Goal: Information Seeking & Learning: Learn about a topic

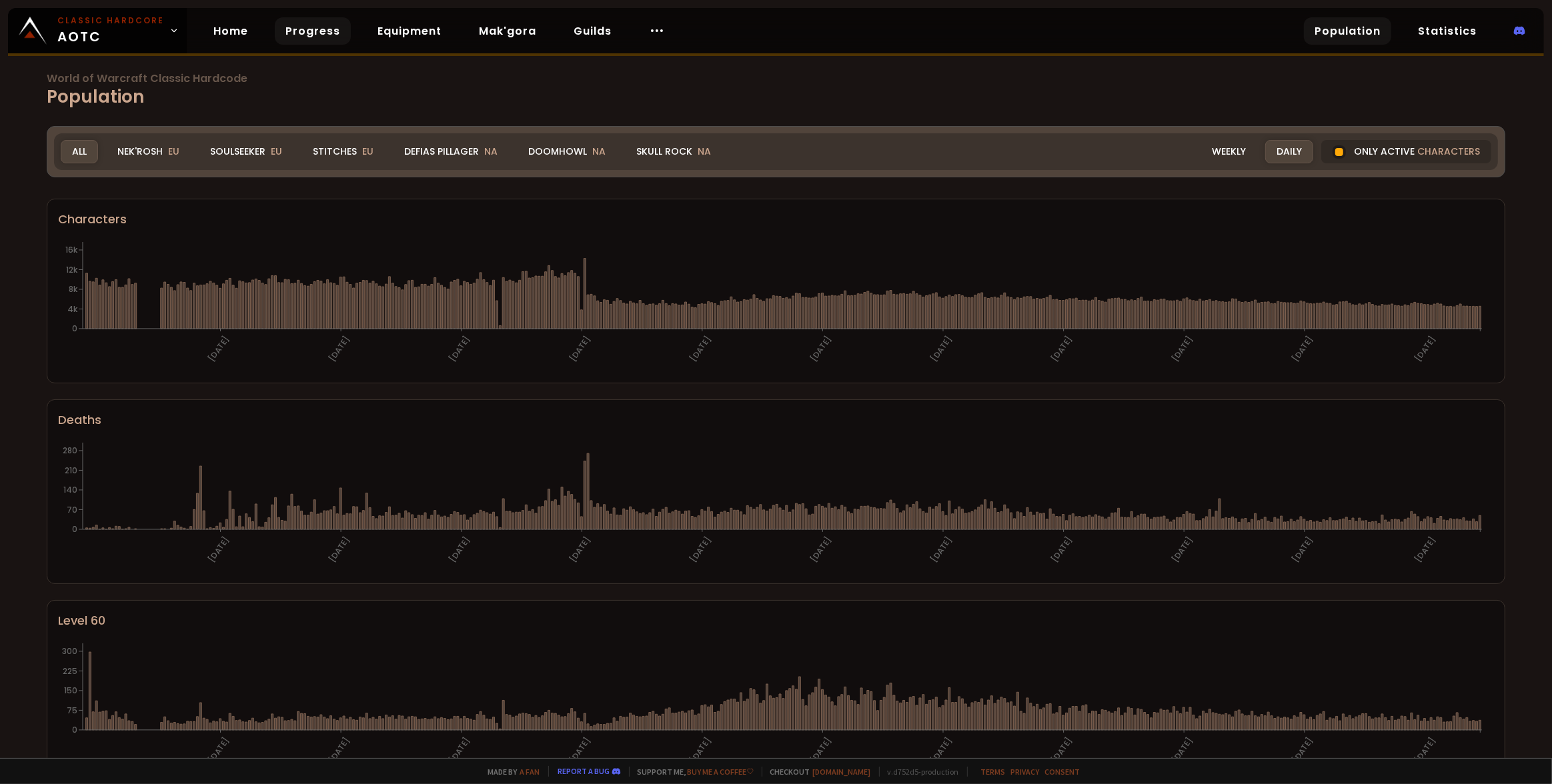
click at [302, 31] on link "Progress" at bounding box center [312, 31] width 76 height 27
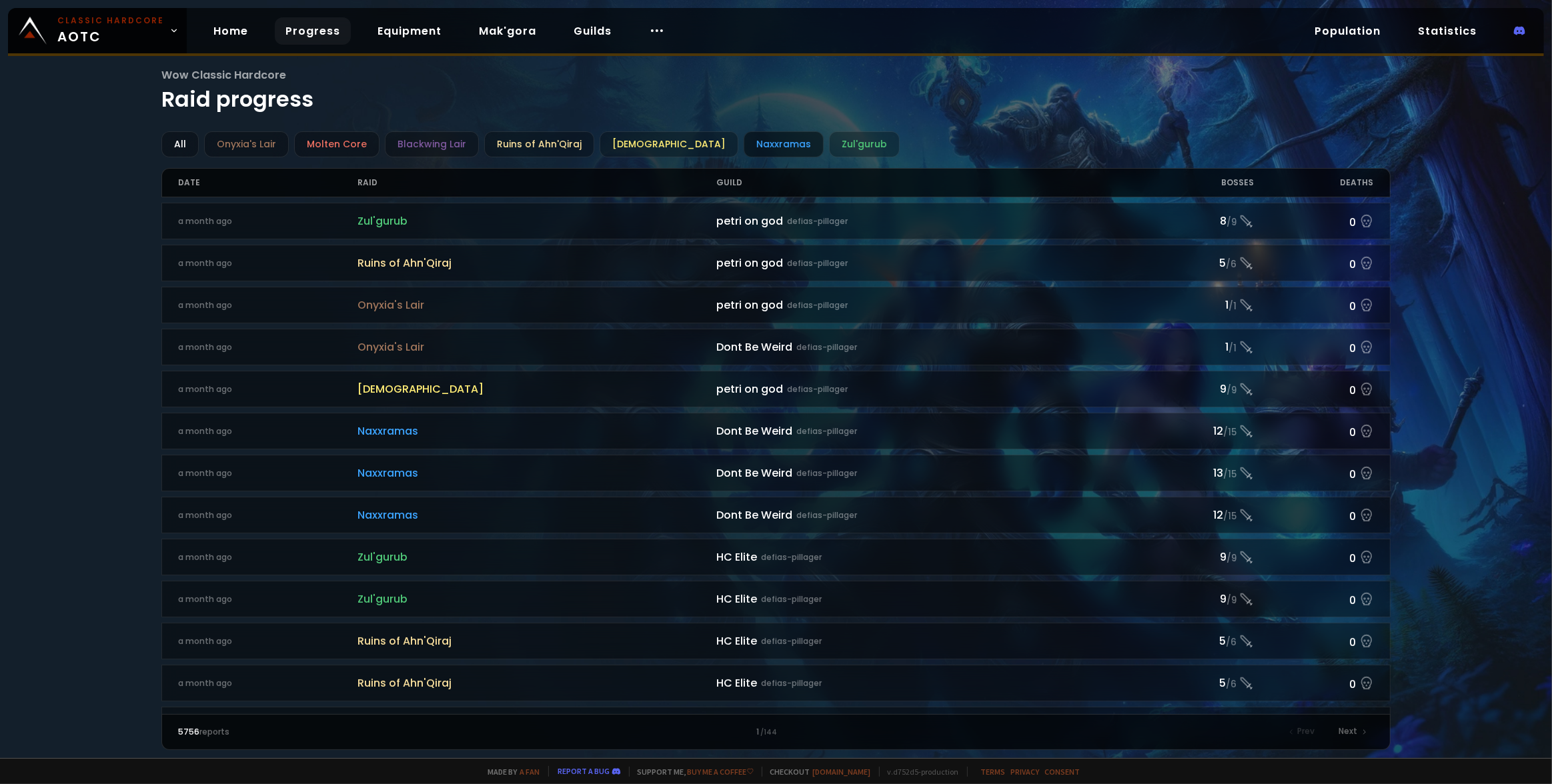
click at [753, 149] on div "Naxxramas" at bounding box center [783, 144] width 80 height 26
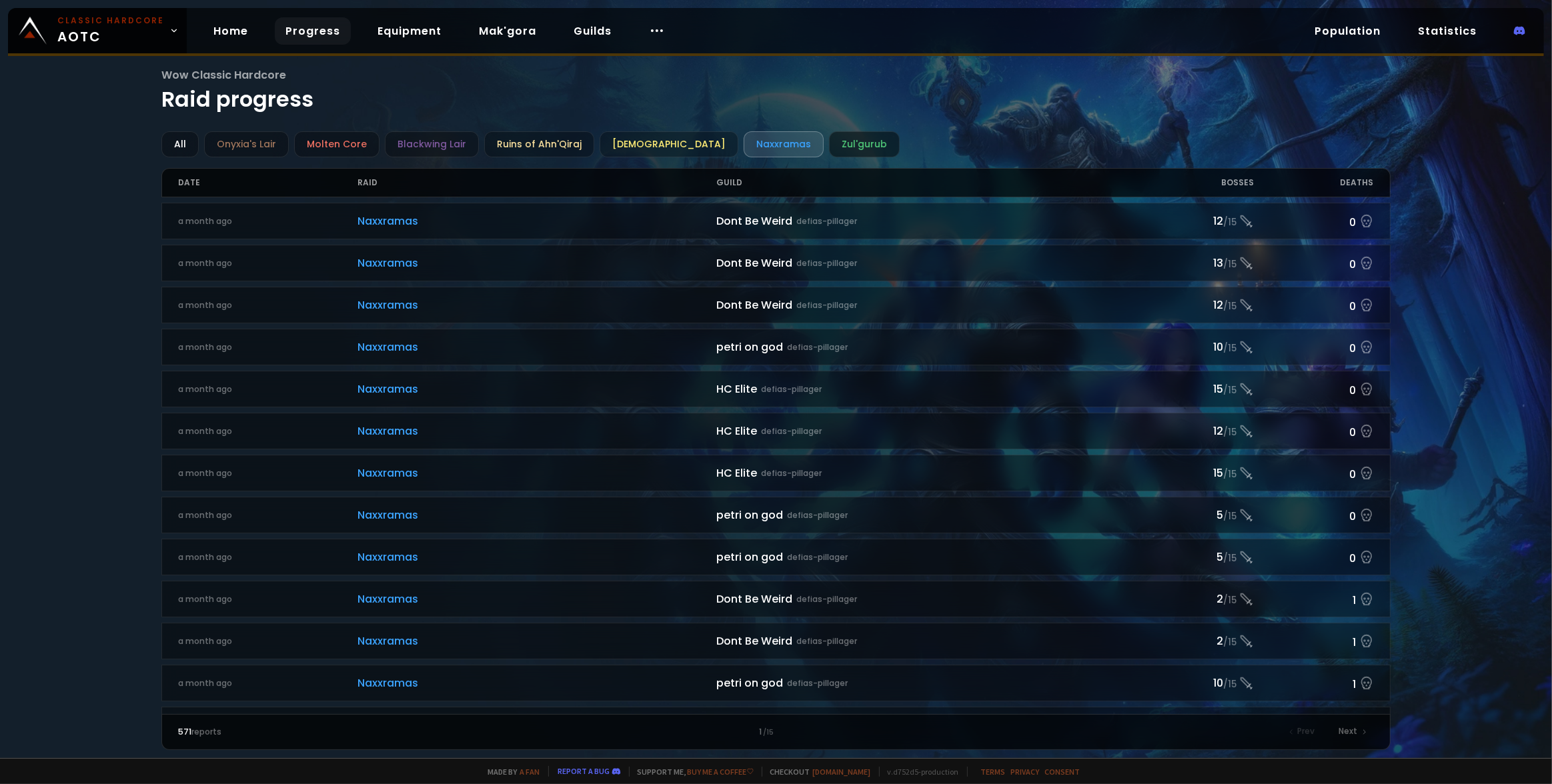
click at [829, 138] on div "Zul'gurub" at bounding box center [864, 144] width 71 height 26
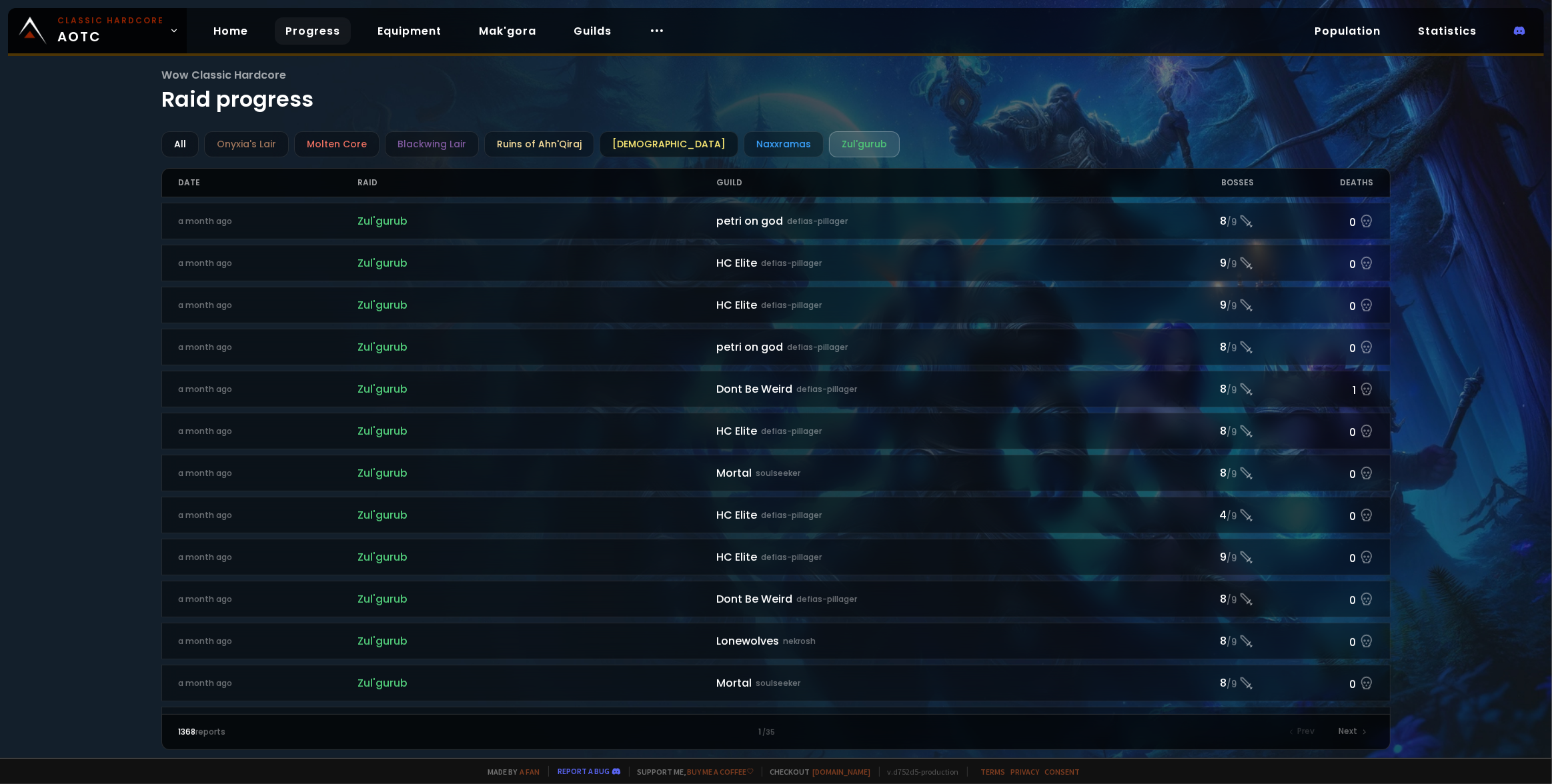
click at [656, 140] on div "[DEMOGRAPHIC_DATA]" at bounding box center [668, 144] width 139 height 26
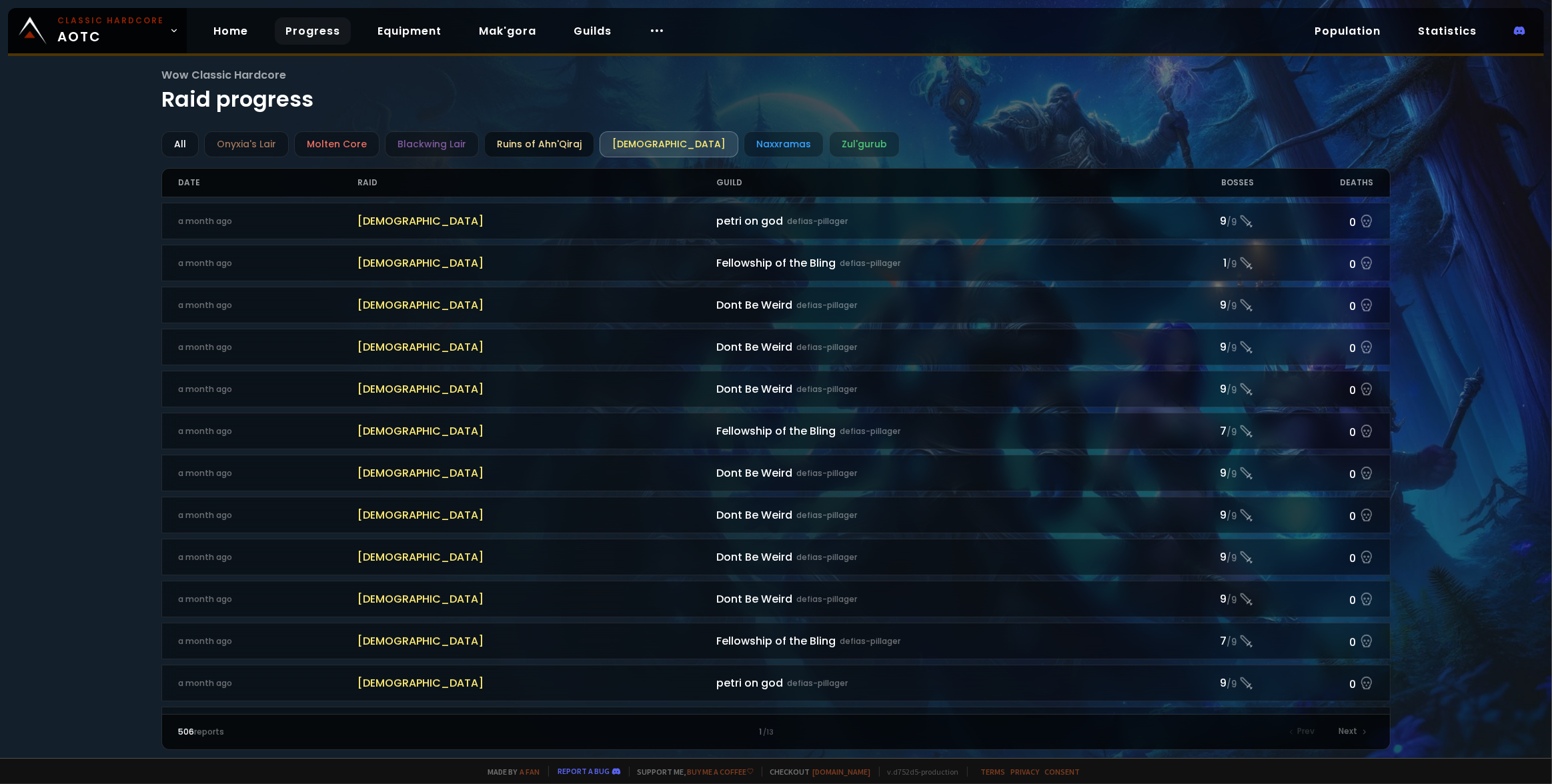
click at [530, 139] on div "Ruins of Ahn'Qiraj" at bounding box center [538, 144] width 110 height 26
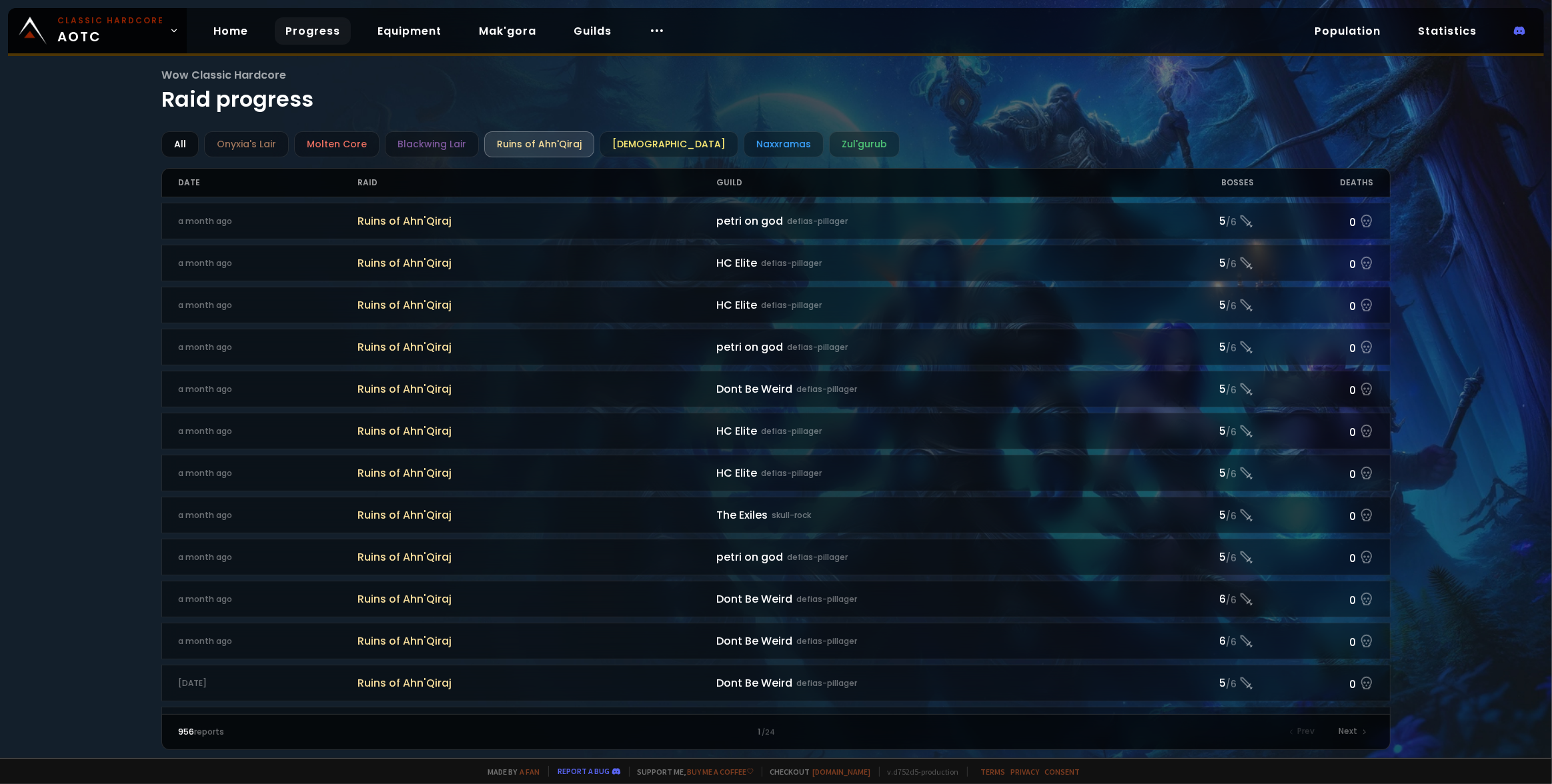
click at [187, 143] on div "All" at bounding box center [180, 144] width 37 height 26
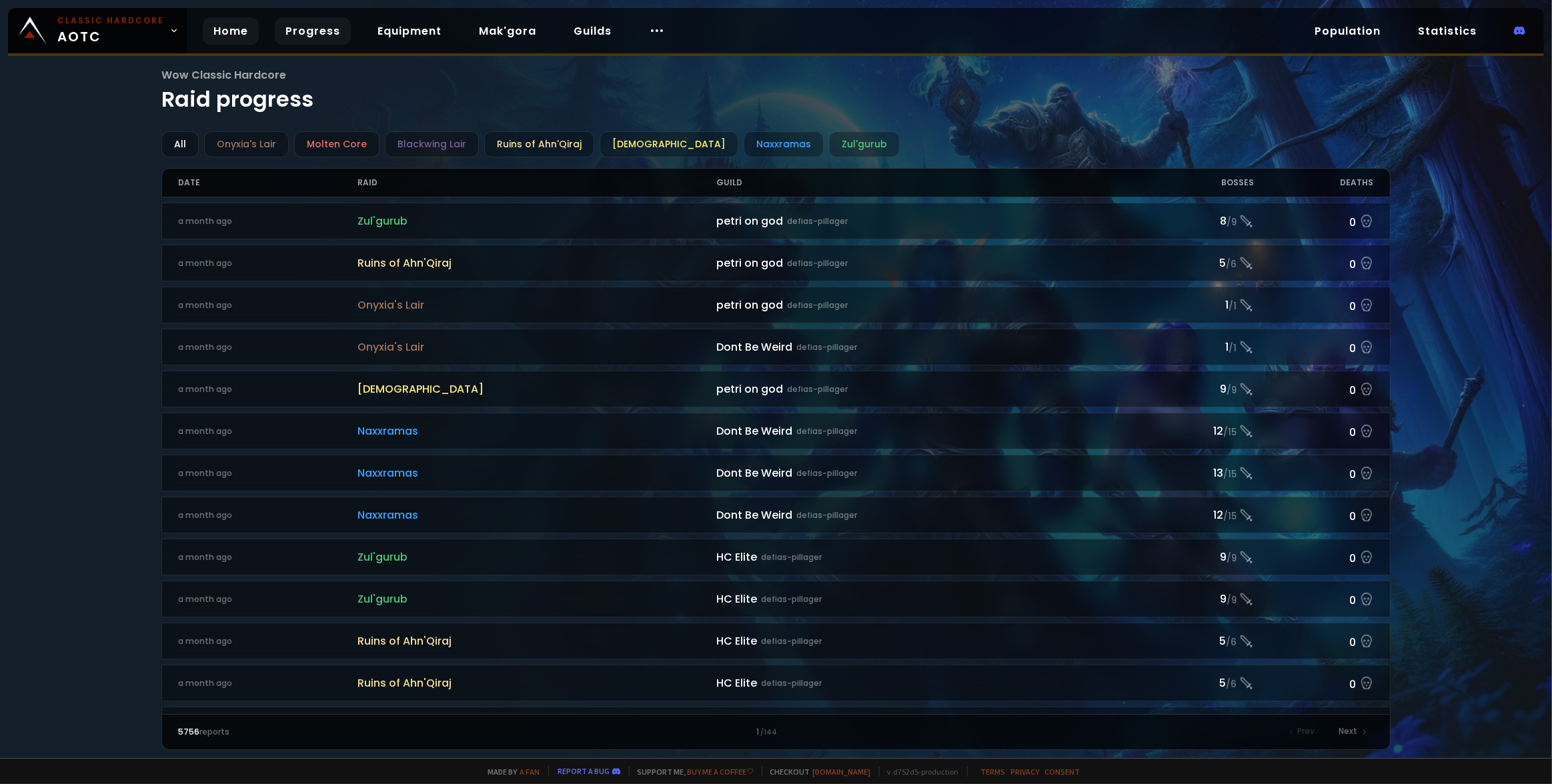
click at [238, 38] on link "Home" at bounding box center [231, 31] width 56 height 27
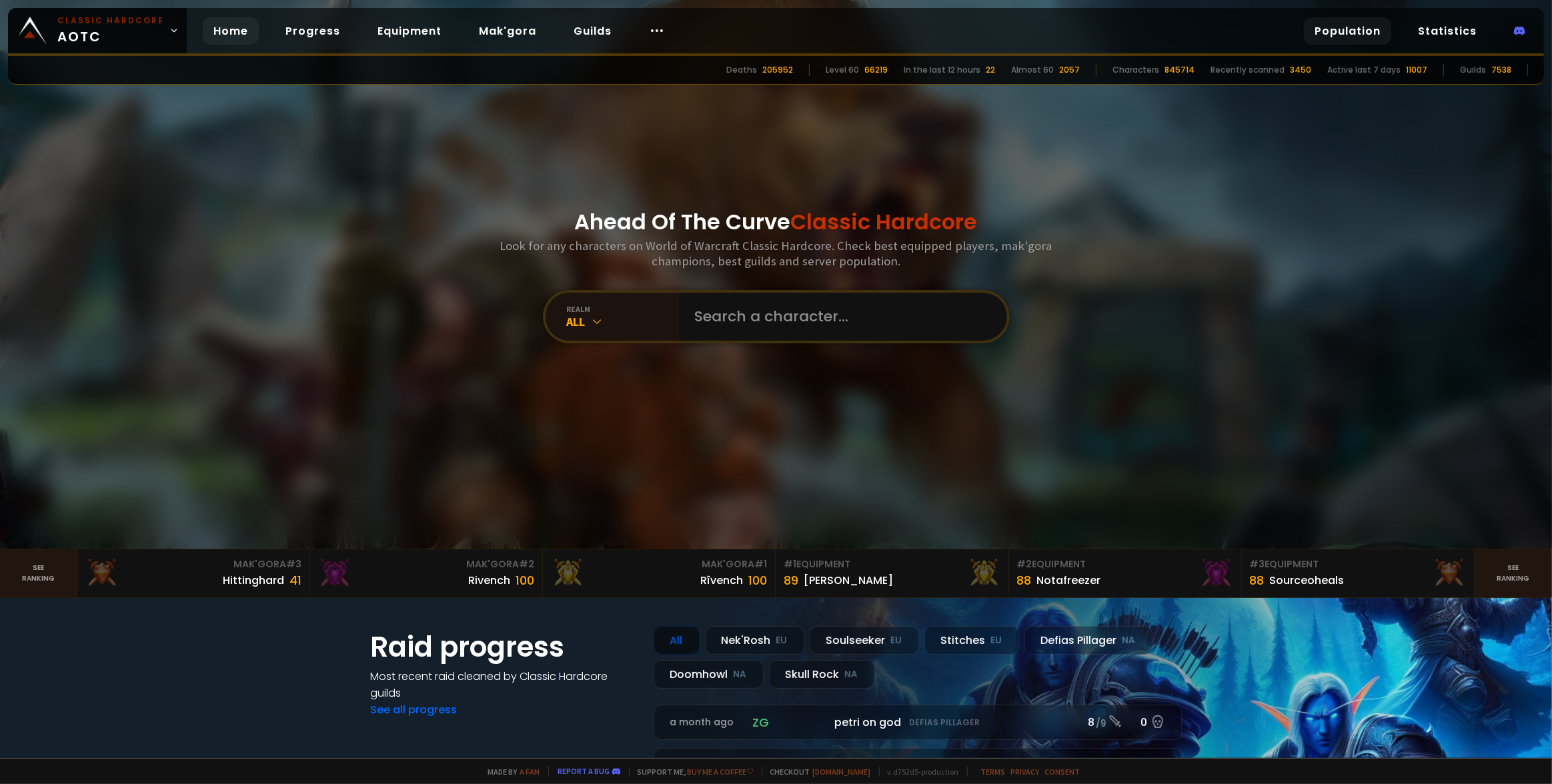
click at [1376, 28] on link "Population" at bounding box center [1348, 31] width 88 height 27
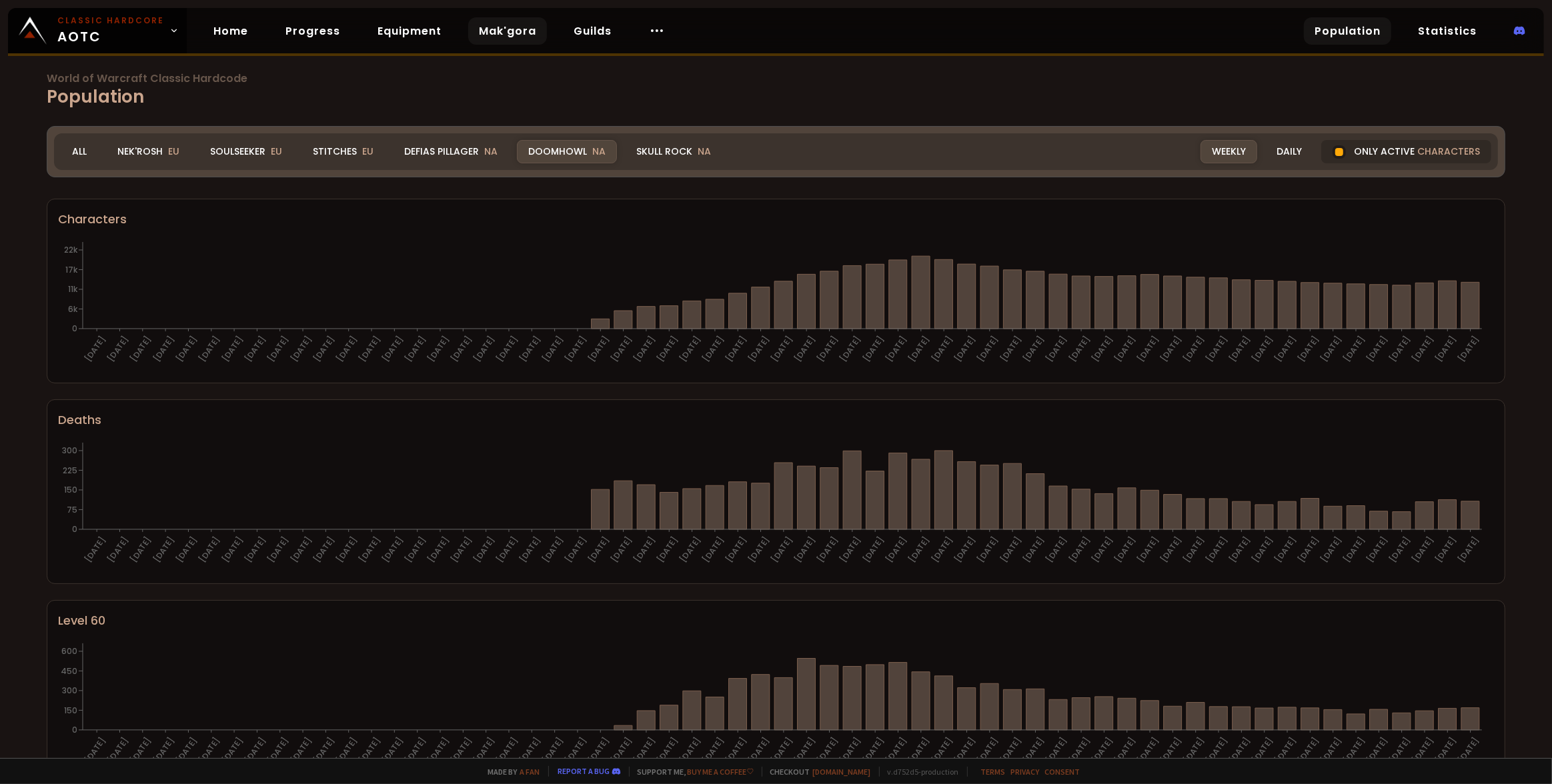
click at [510, 31] on link "Mak'gora" at bounding box center [507, 31] width 79 height 27
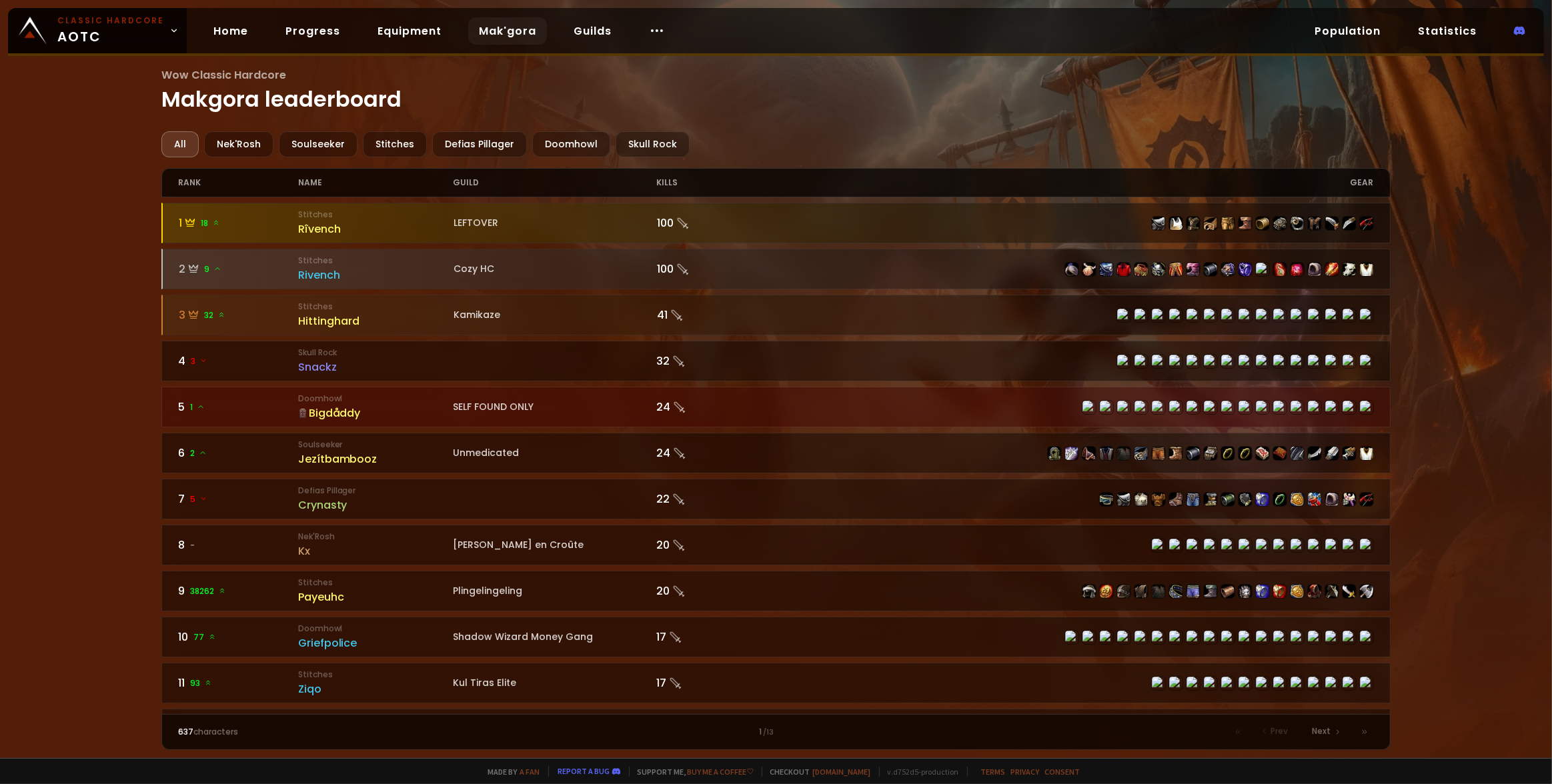
click at [1313, 120] on main "Wow Classic Hardcore Makgora leaderboard All Nek'Rosh Soulseeker Stitches Defia…" at bounding box center [776, 409] width 1228 height 683
click at [560, 149] on div "Doomhowl" at bounding box center [571, 144] width 78 height 26
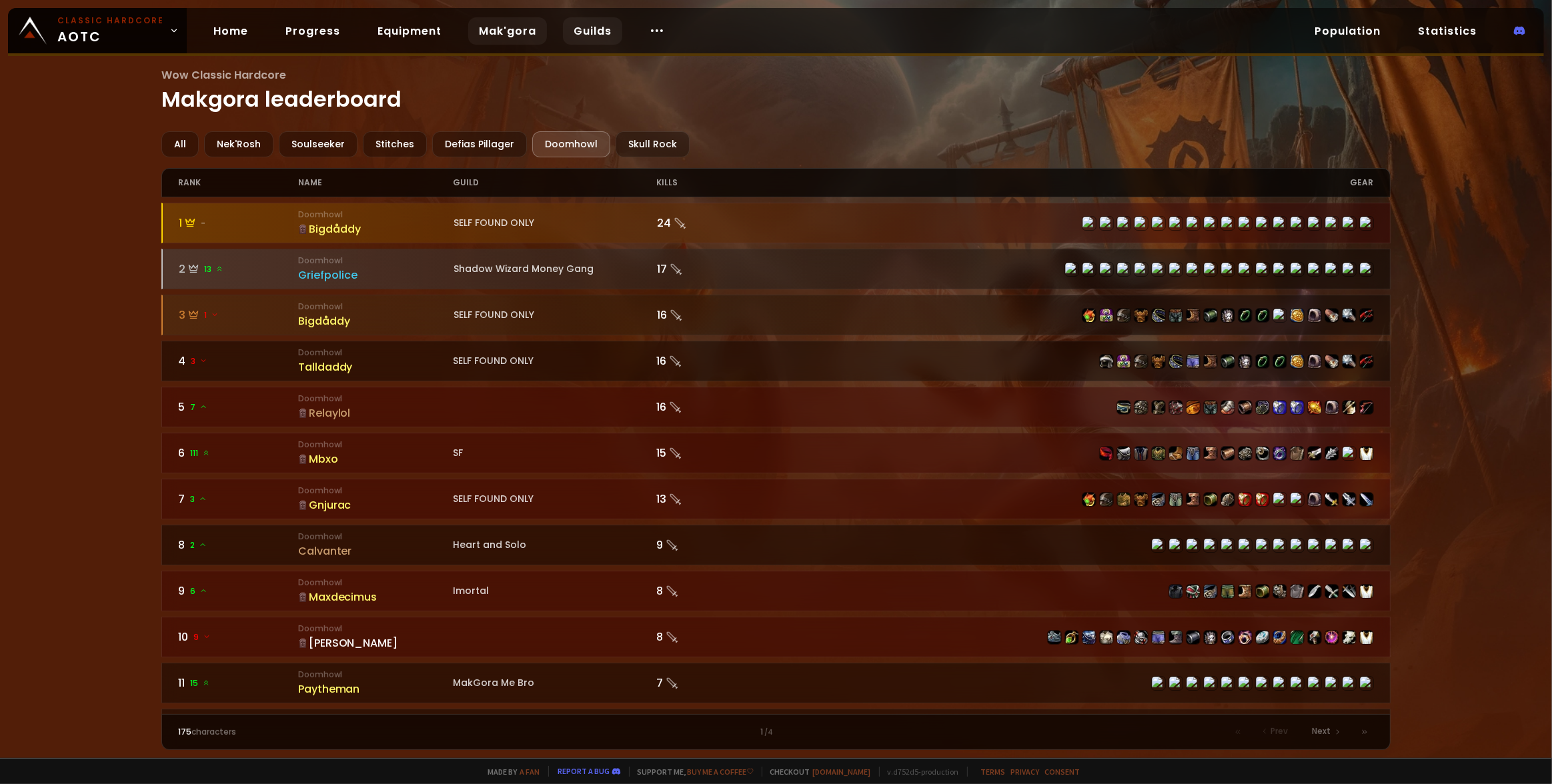
click at [586, 34] on link "Guilds" at bounding box center [592, 31] width 59 height 27
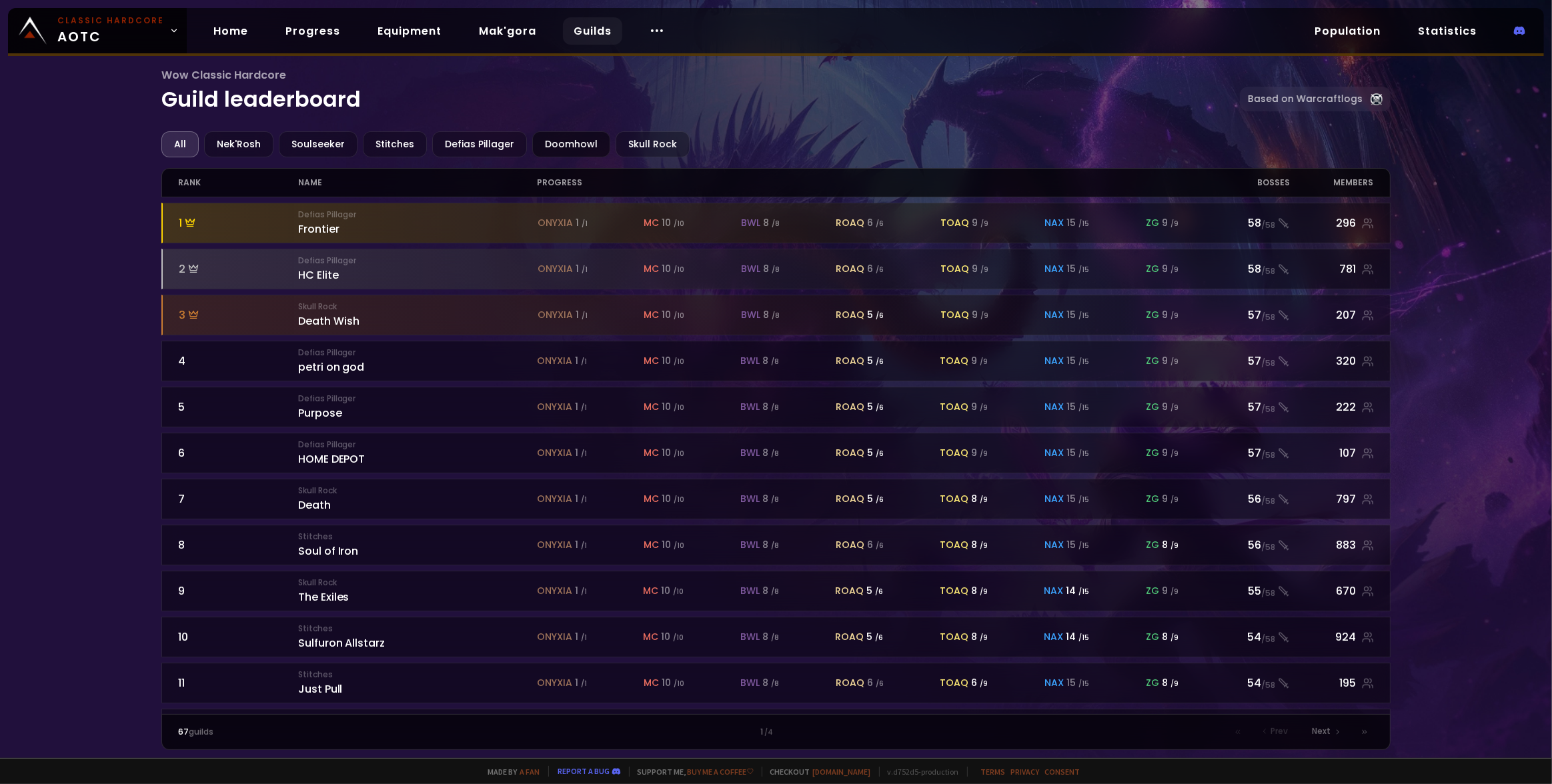
click at [564, 143] on div "Doomhowl" at bounding box center [571, 144] width 78 height 26
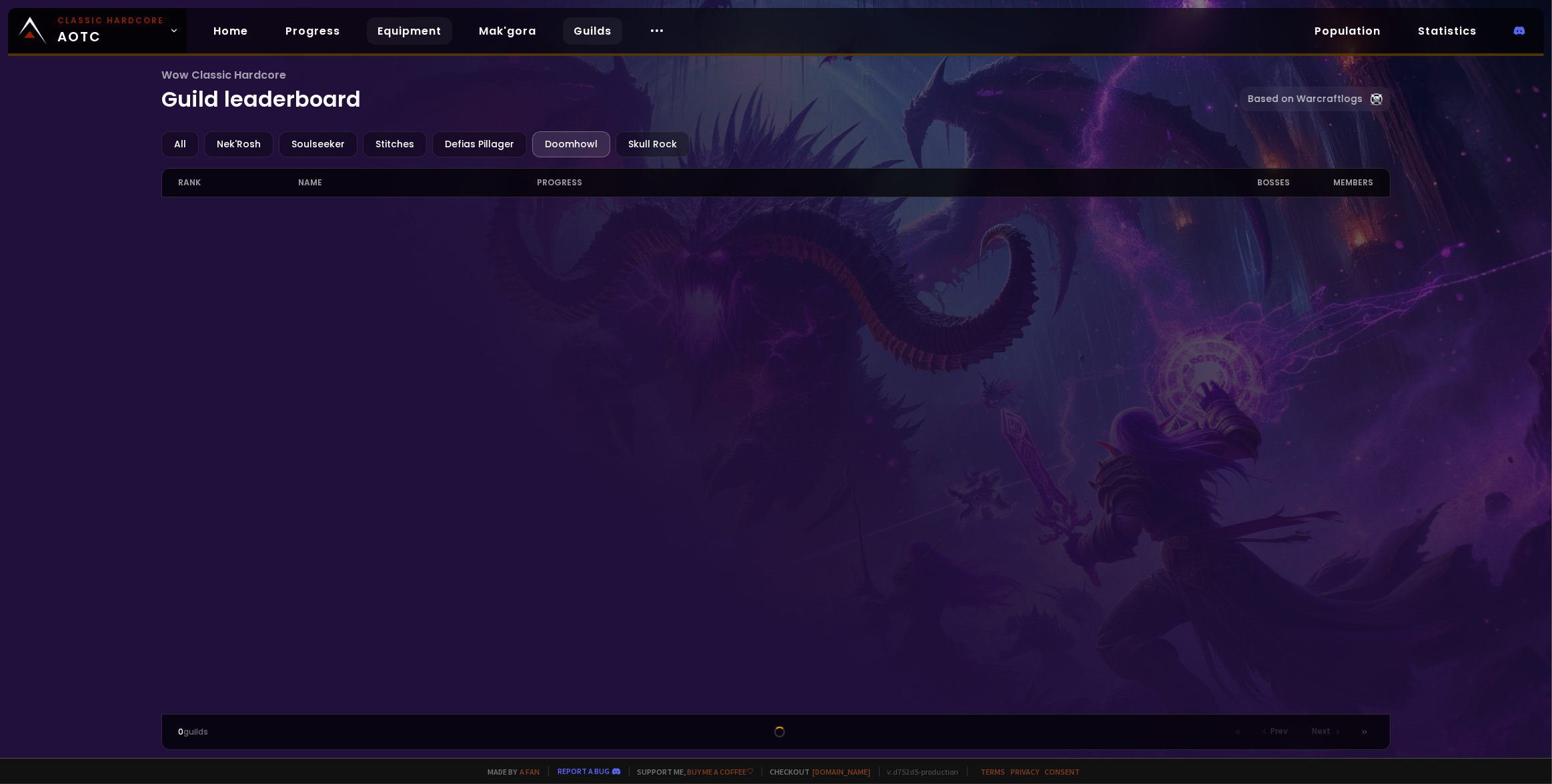
click at [379, 32] on link "Equipment" at bounding box center [410, 31] width 86 height 27
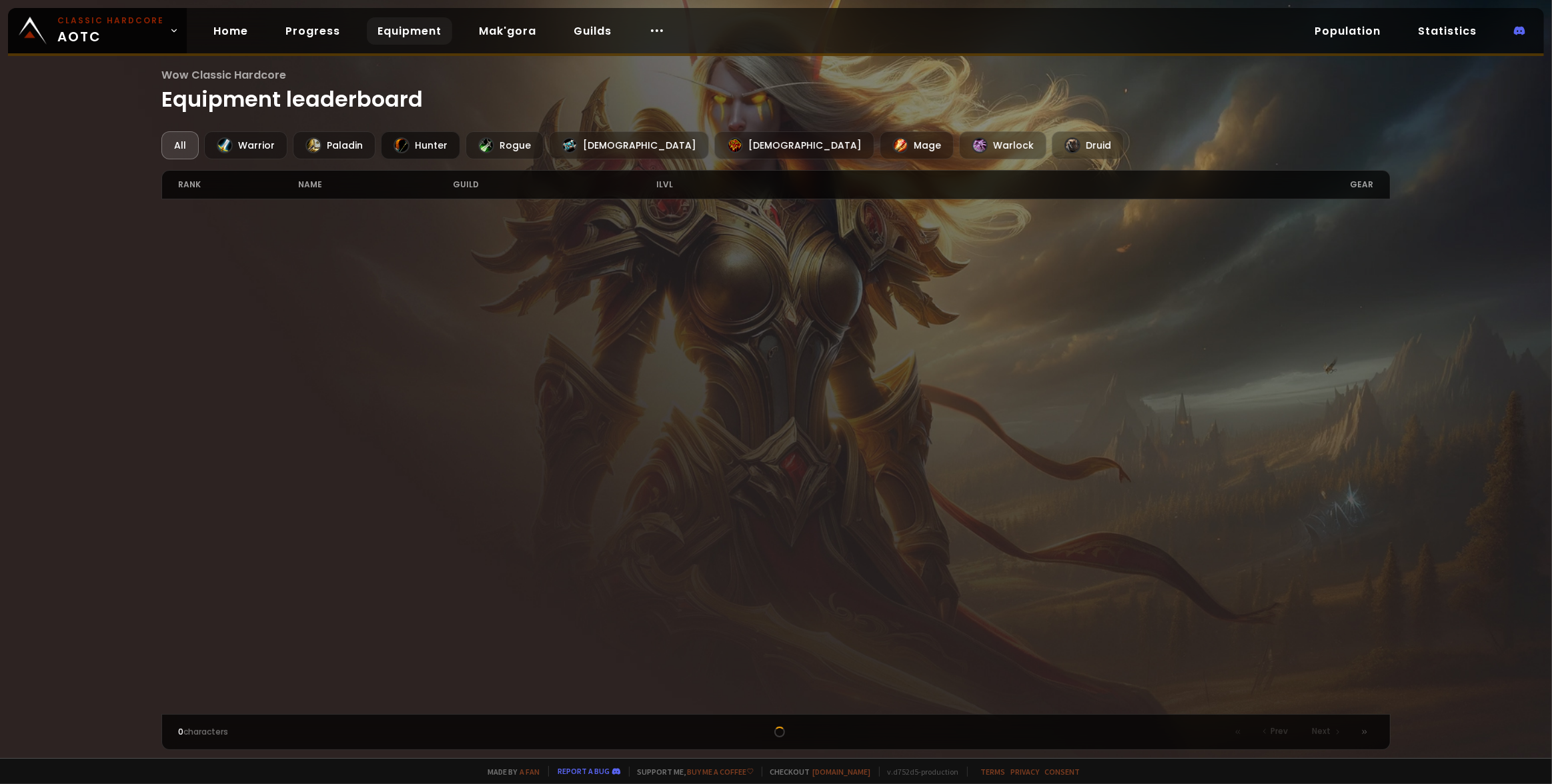
click at [418, 149] on div "Hunter" at bounding box center [420, 145] width 80 height 28
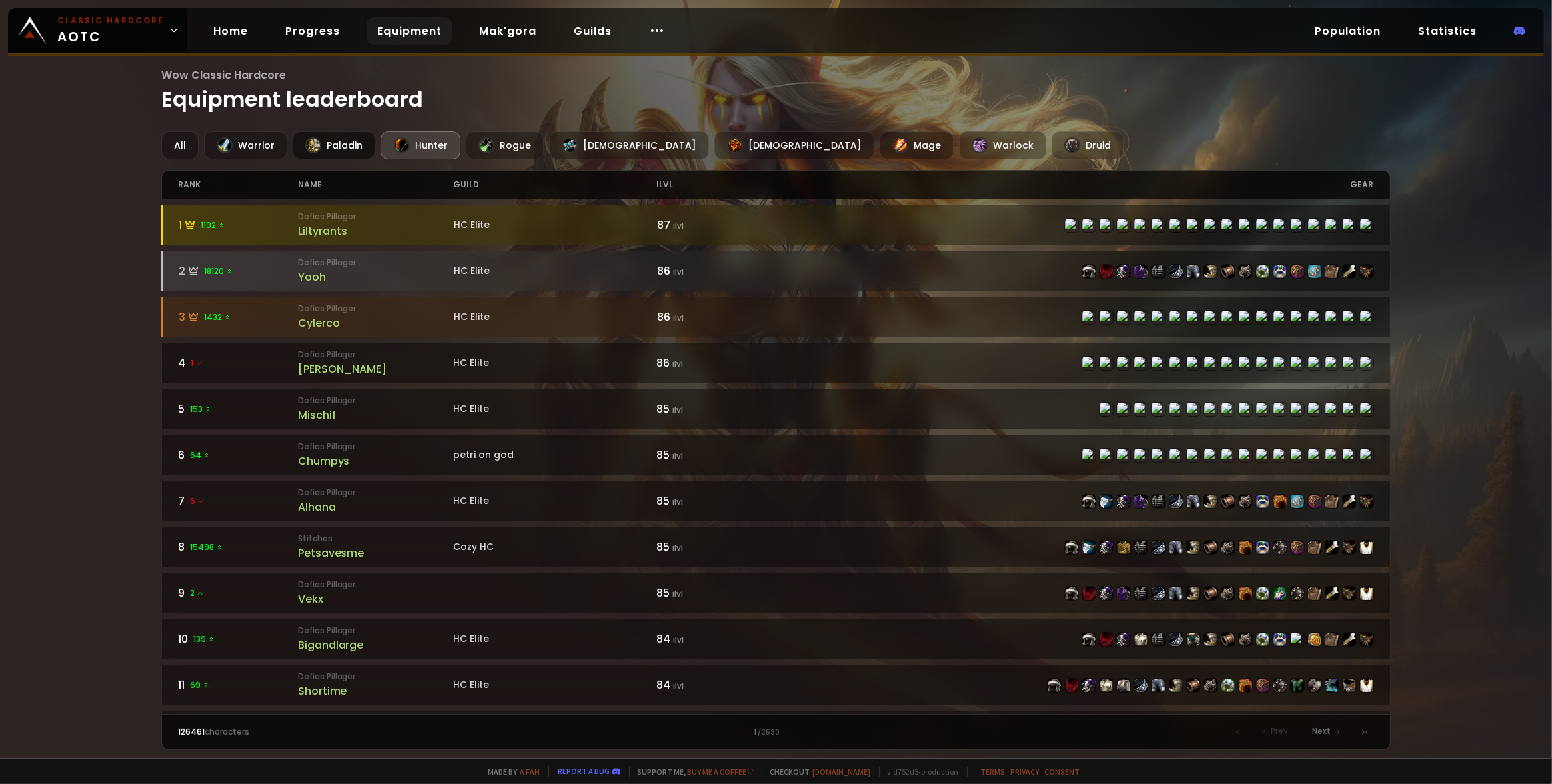
click at [308, 147] on div at bounding box center [313, 145] width 16 height 16
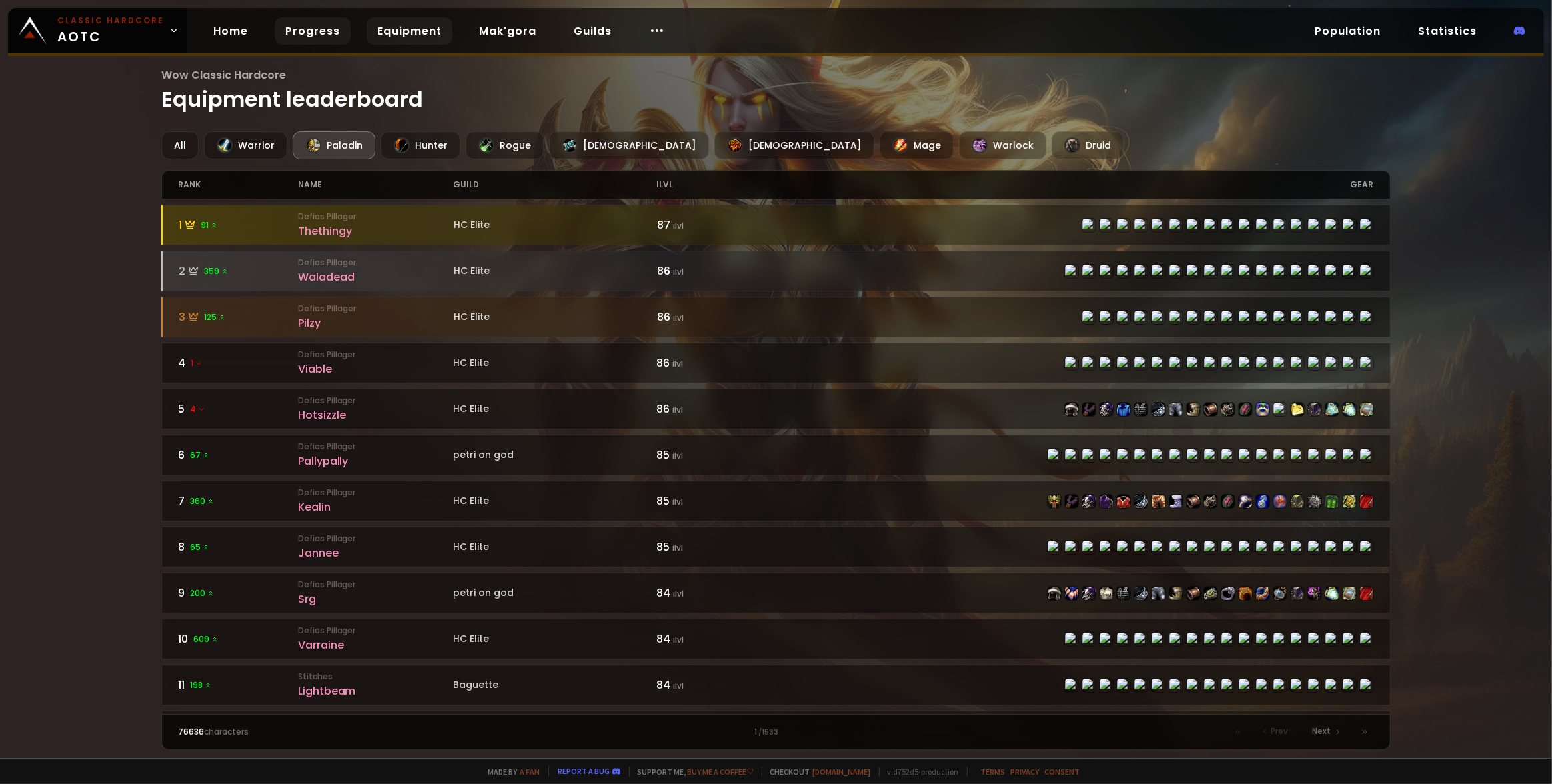
click at [309, 26] on link "Progress" at bounding box center [312, 31] width 76 height 27
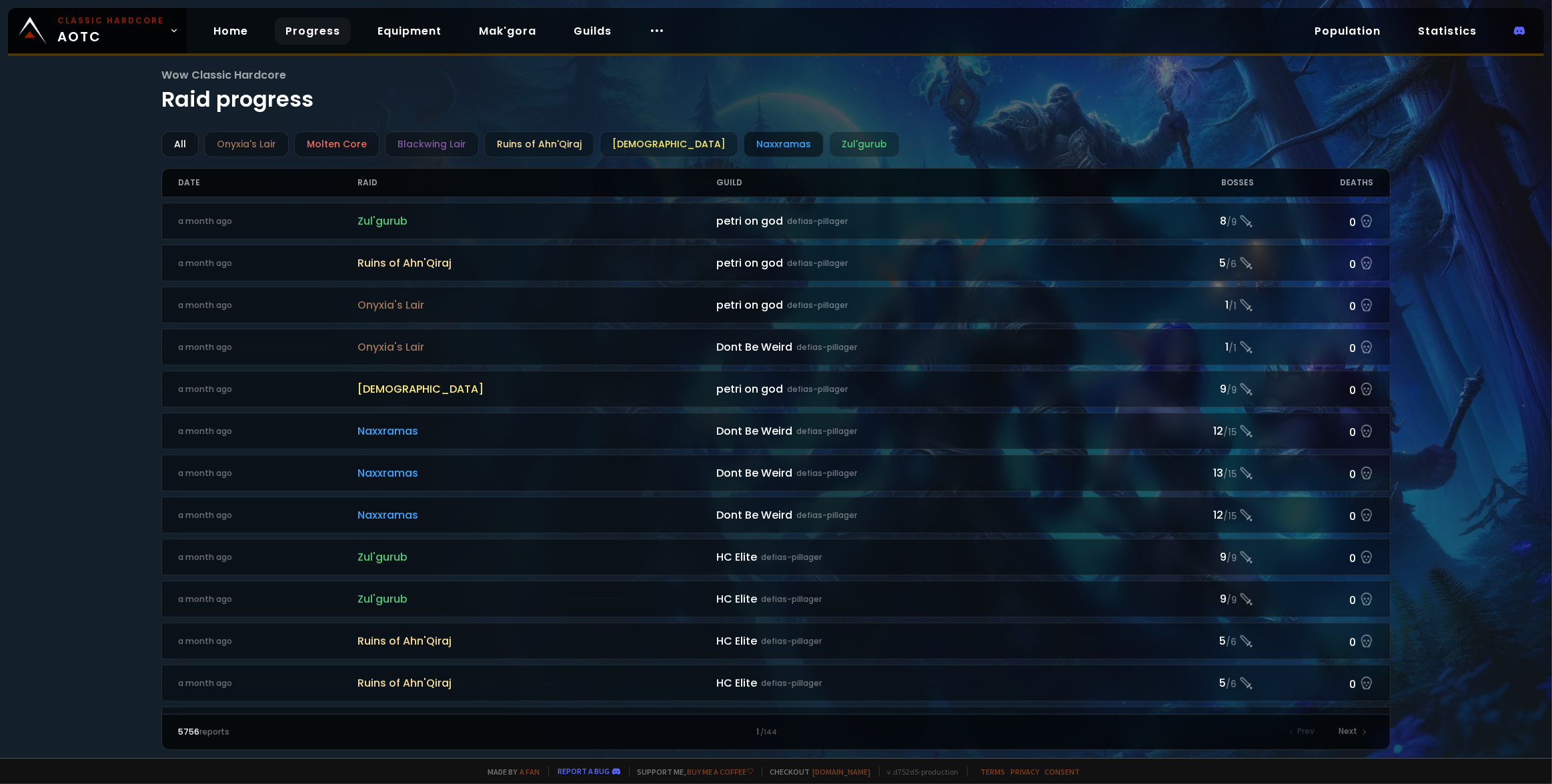
click at [759, 143] on div "Naxxramas" at bounding box center [783, 144] width 80 height 26
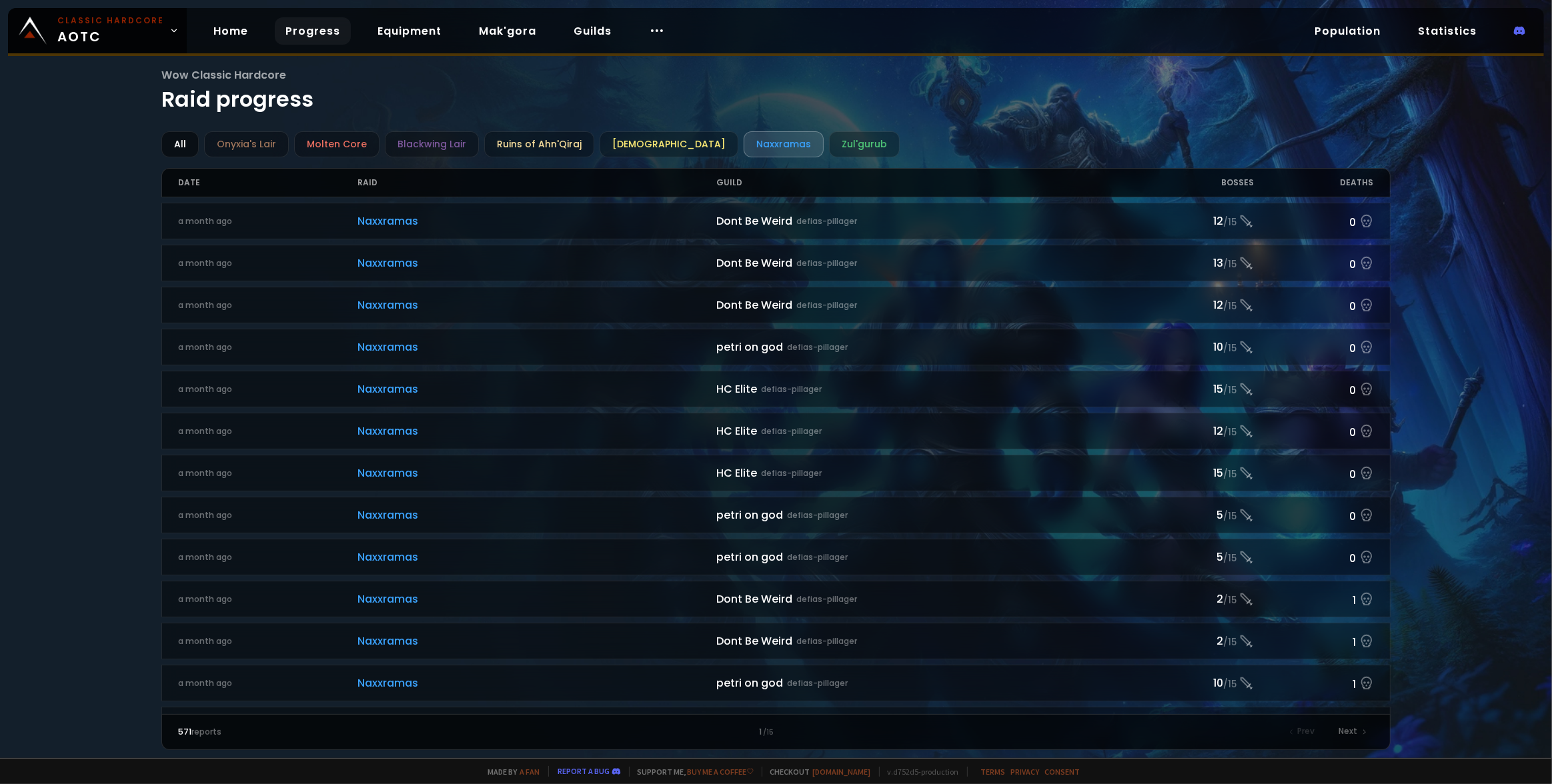
click at [181, 143] on div "All" at bounding box center [180, 144] width 37 height 26
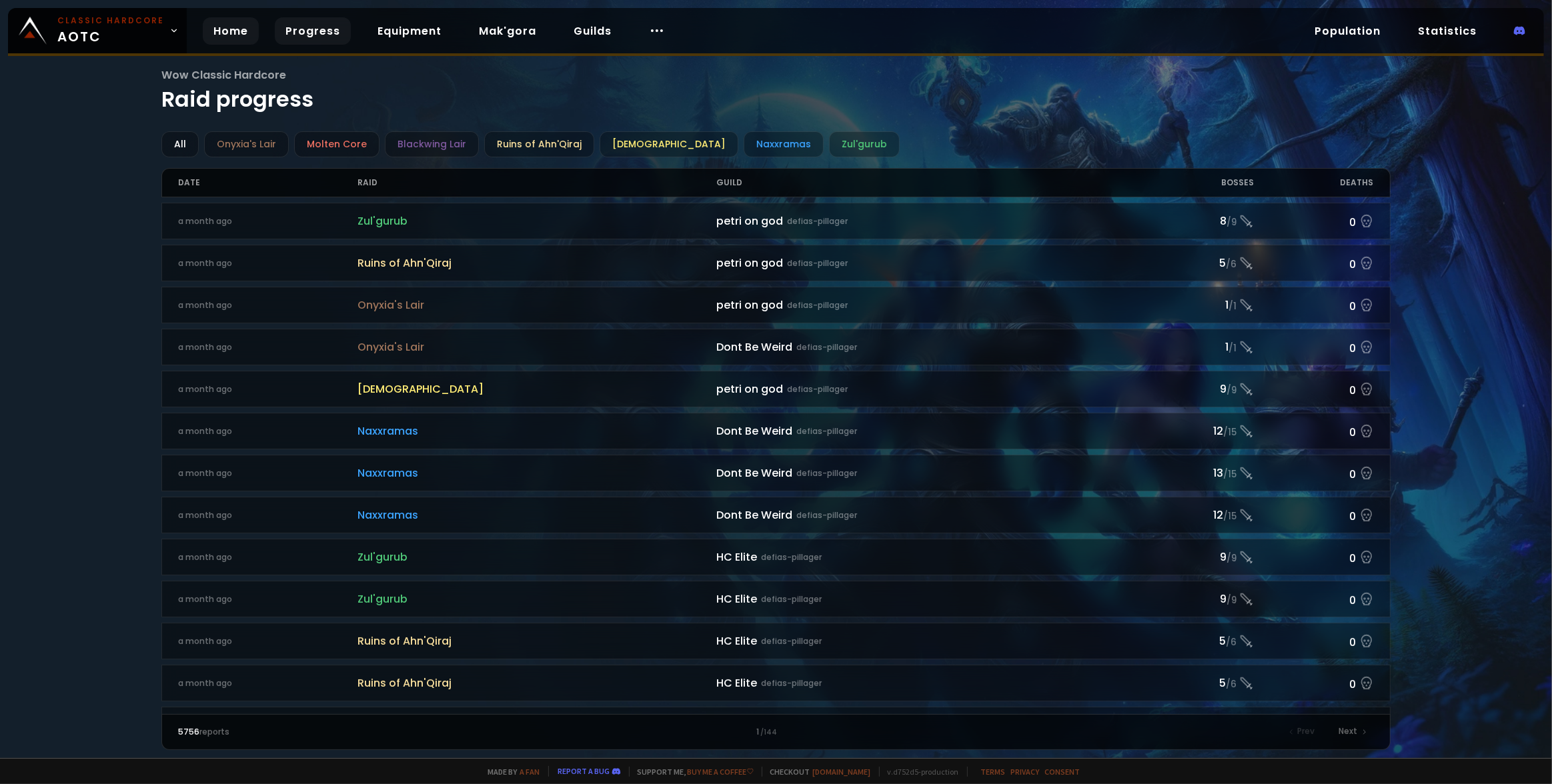
click at [234, 28] on link "Home" at bounding box center [231, 31] width 56 height 27
